Goal: Information Seeking & Learning: Learn about a topic

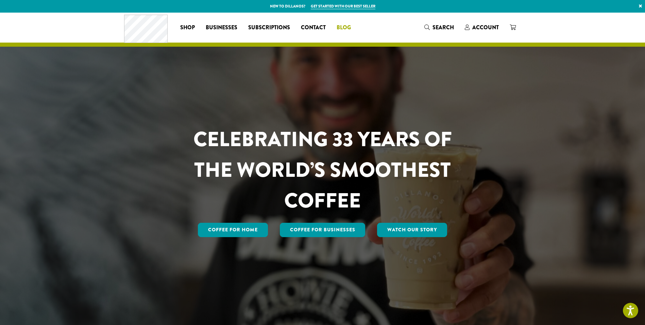
click at [340, 29] on span "Blog" at bounding box center [344, 27] width 14 height 9
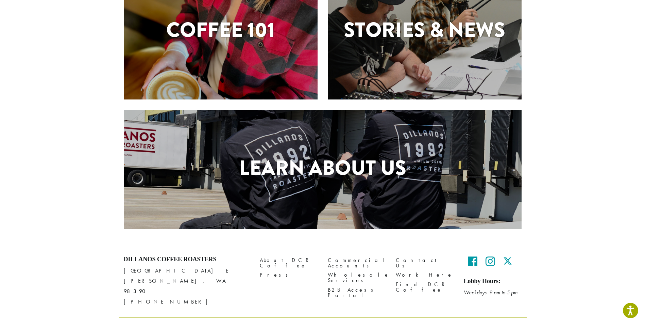
scroll to position [236, 0]
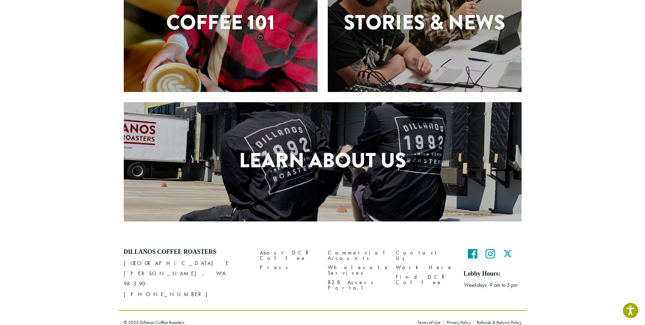
click at [320, 157] on h1 "Learn About Us" at bounding box center [323, 160] width 398 height 31
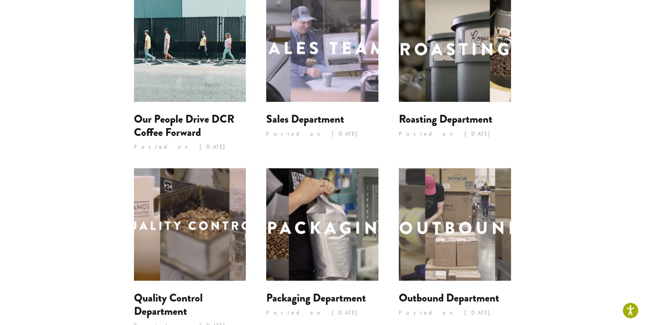
scroll to position [81, 0]
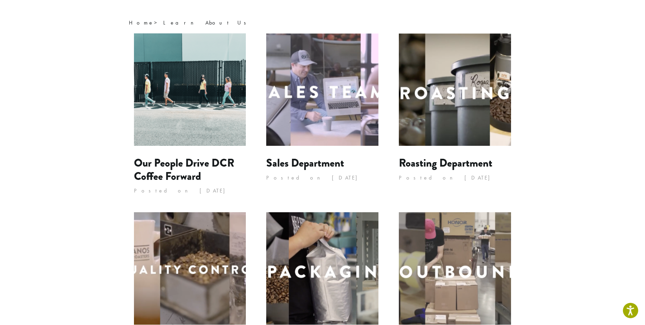
click at [462, 119] on img at bounding box center [455, 89] width 112 height 112
